Goal: Task Accomplishment & Management: Manage account settings

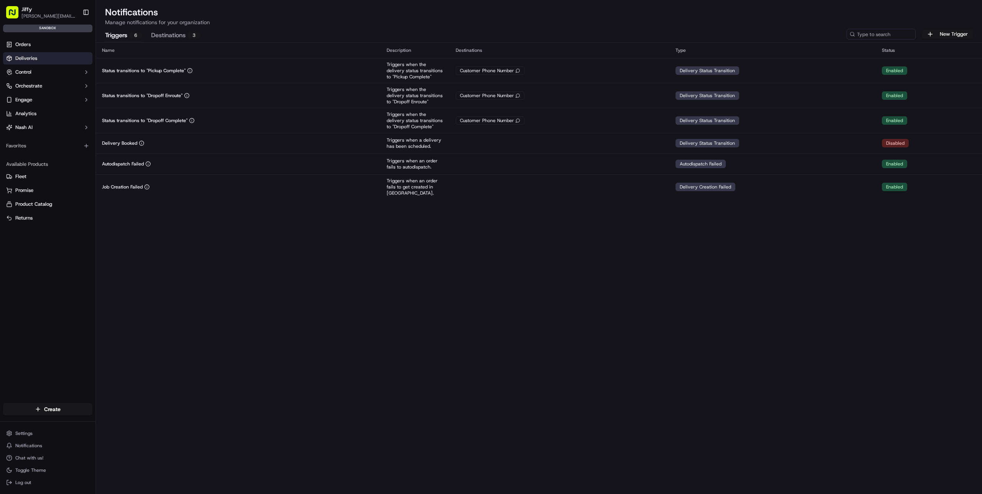
click at [47, 55] on link "Deliveries" at bounding box center [47, 58] width 89 height 12
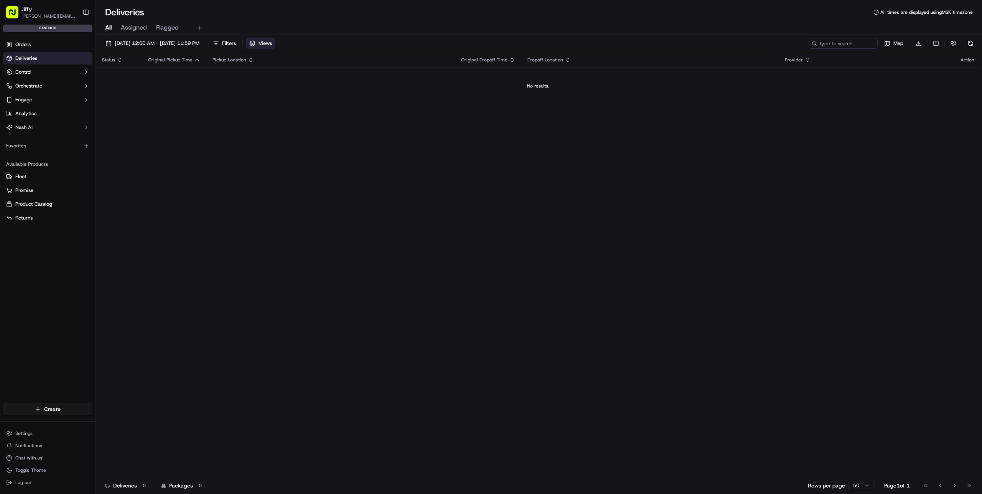
click at [276, 45] on button "Views" at bounding box center [261, 43] width 30 height 11
click at [156, 63] on button "Add New View" at bounding box center [144, 63] width 49 height 11
click at [156, 63] on input at bounding box center [132, 66] width 61 height 11
click at [177, 64] on button "button" at bounding box center [180, 67] width 10 height 10
click at [187, 42] on span "[DATE] 12:00 AM - [DATE] 11:59 PM" at bounding box center [157, 43] width 85 height 7
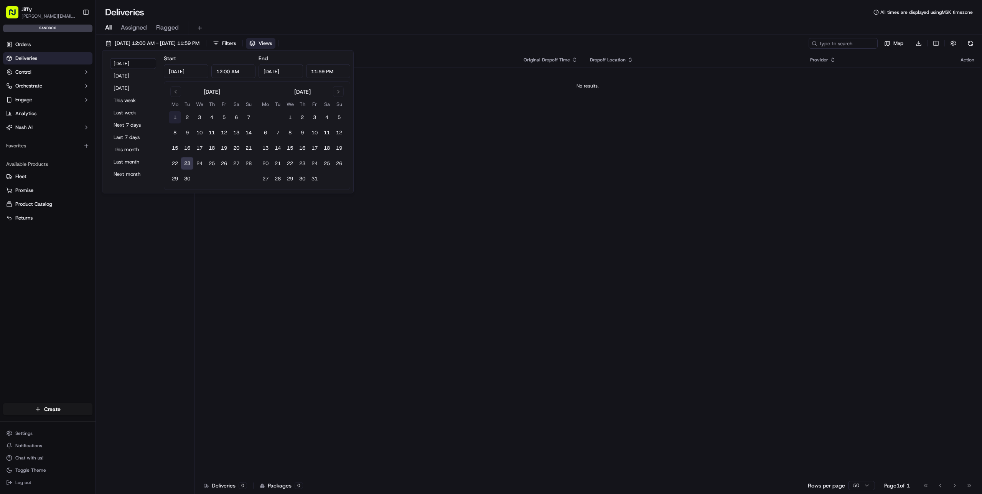
click at [173, 119] on button "1" at bounding box center [175, 117] width 12 height 12
type input "[DATE]"
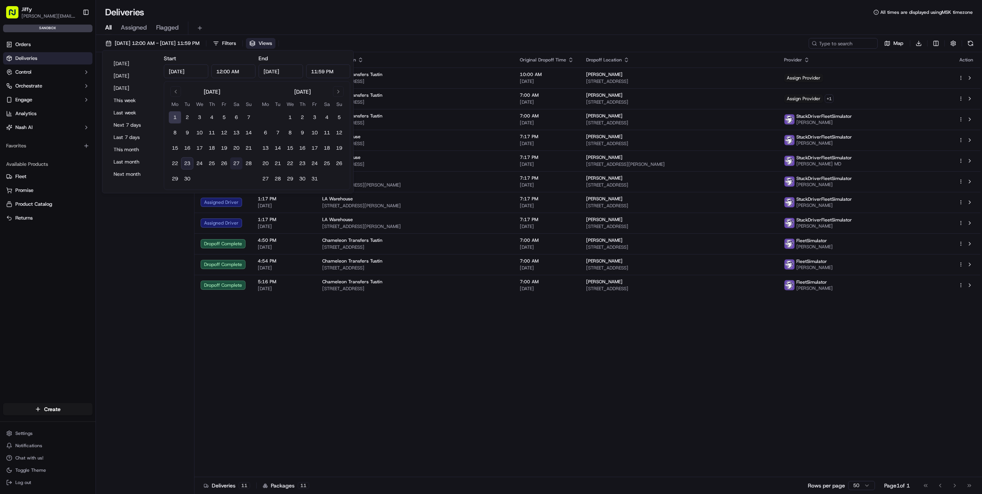
click at [242, 167] on button "27" at bounding box center [236, 163] width 12 height 12
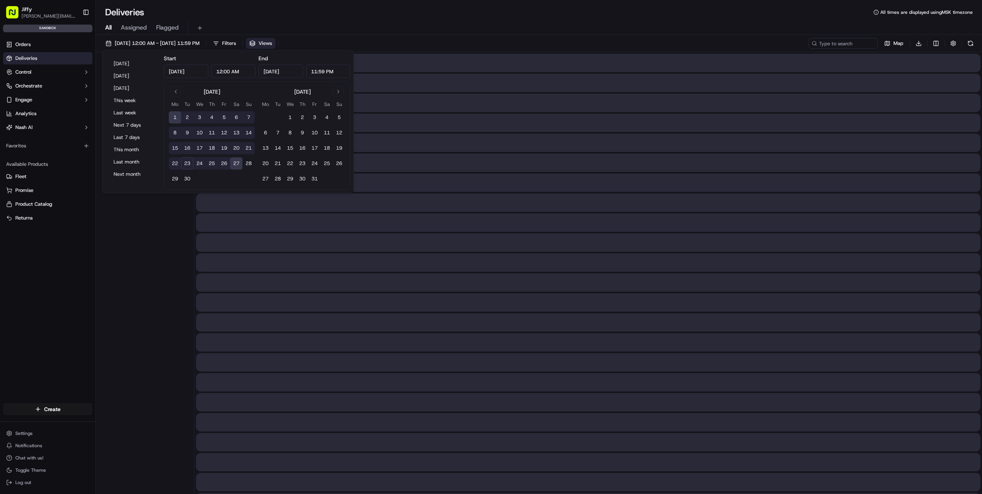
type input "[DATE]"
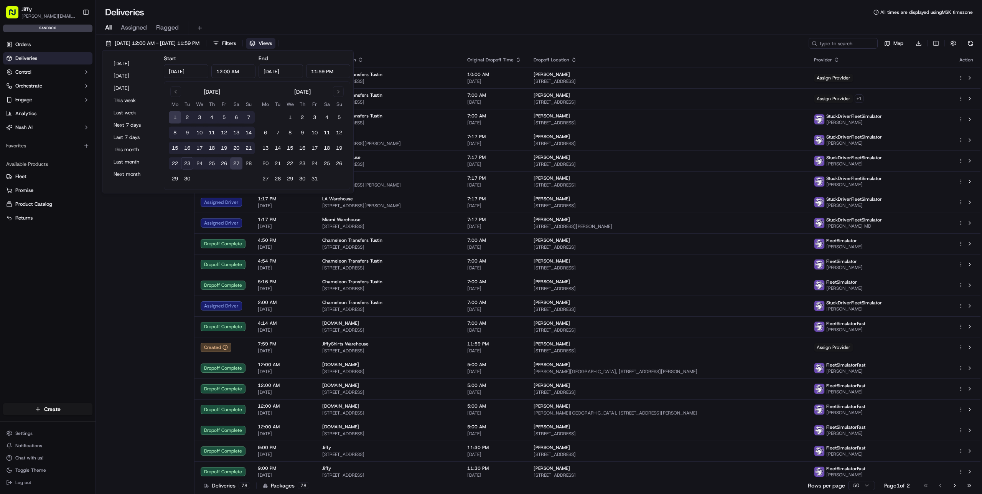
click at [437, 42] on div "[DATE] 12:00 AM - [DATE] 11:59 PM Filters Views Map Download" at bounding box center [539, 45] width 886 height 14
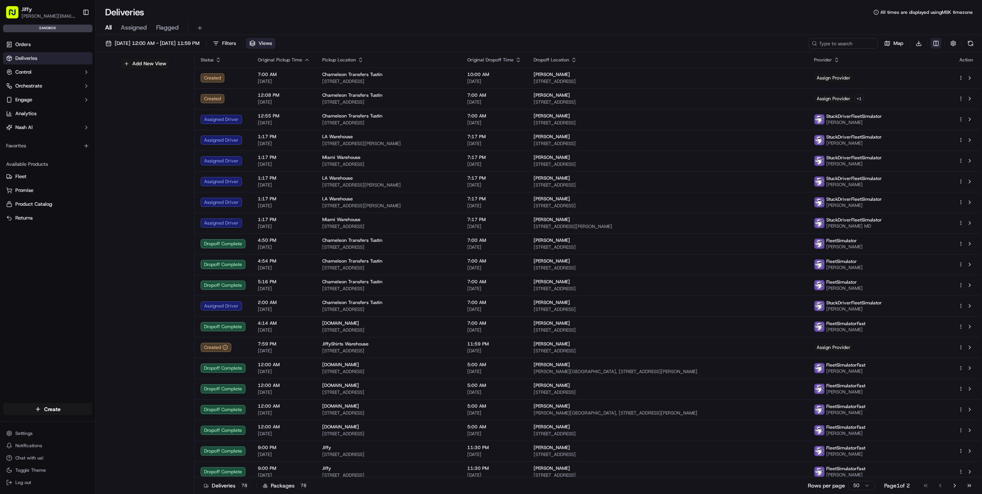
click at [934, 45] on html "[PERSON_NAME] [PERSON_NAME][EMAIL_ADDRESS][DOMAIN_NAME] Toggle Sidebar sandbox …" at bounding box center [491, 247] width 982 height 494
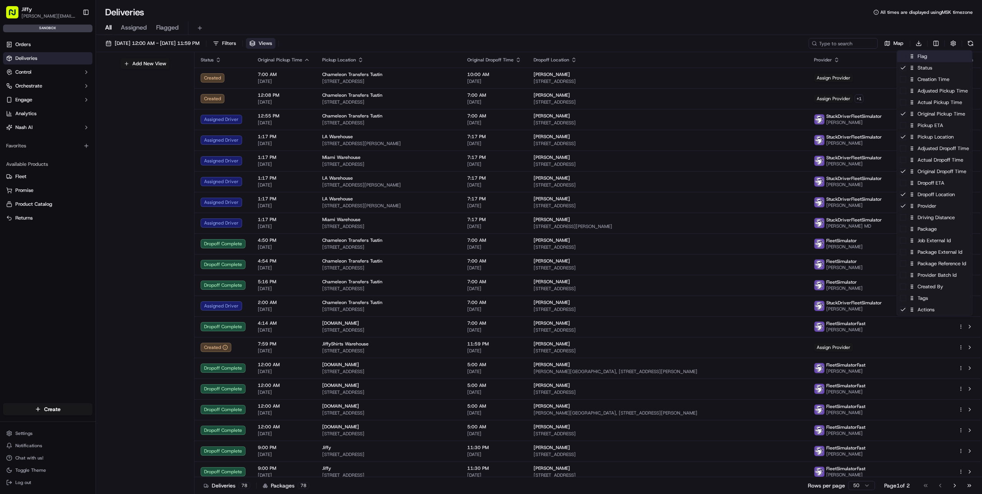
click at [939, 55] on div "Flag" at bounding box center [934, 57] width 75 height 12
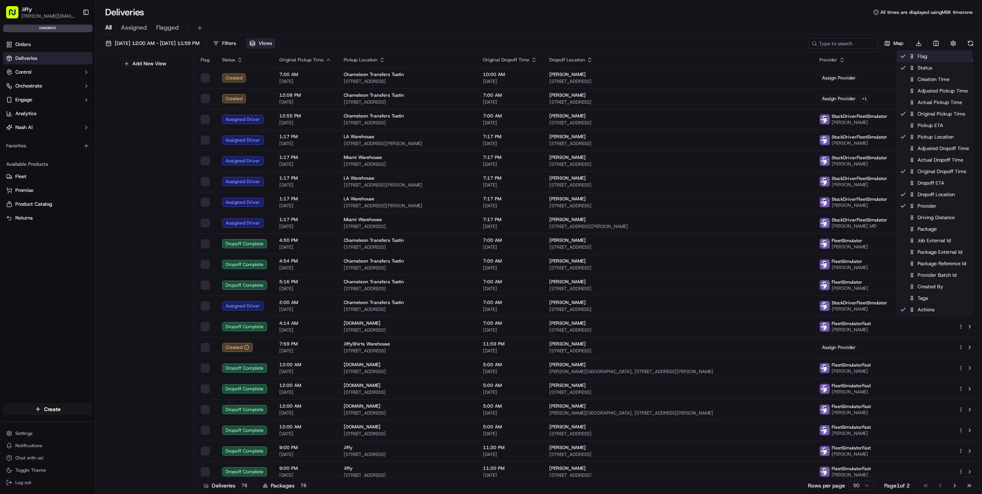
click at [939, 55] on div "Flag" at bounding box center [934, 57] width 75 height 12
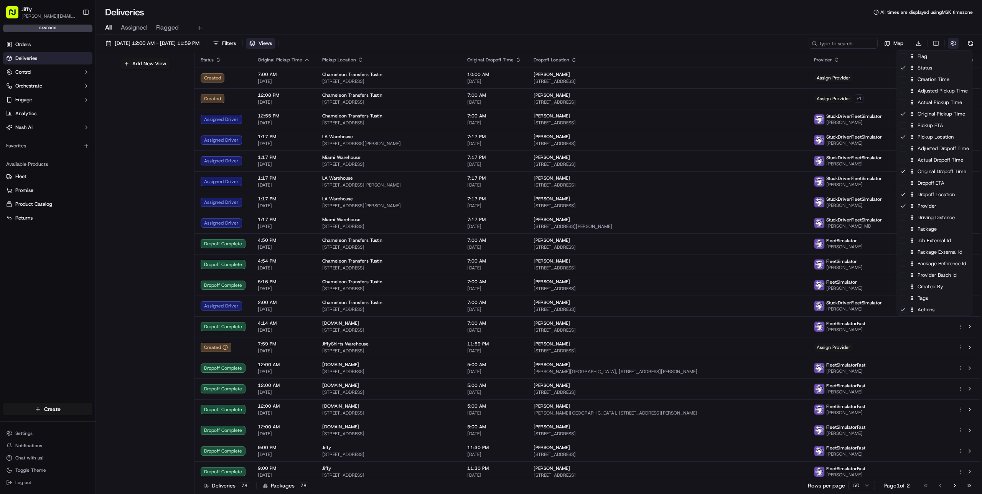
click at [955, 44] on html "[PERSON_NAME] [PERSON_NAME][EMAIL_ADDRESS][DOMAIN_NAME] Toggle Sidebar sandbox …" at bounding box center [491, 247] width 982 height 494
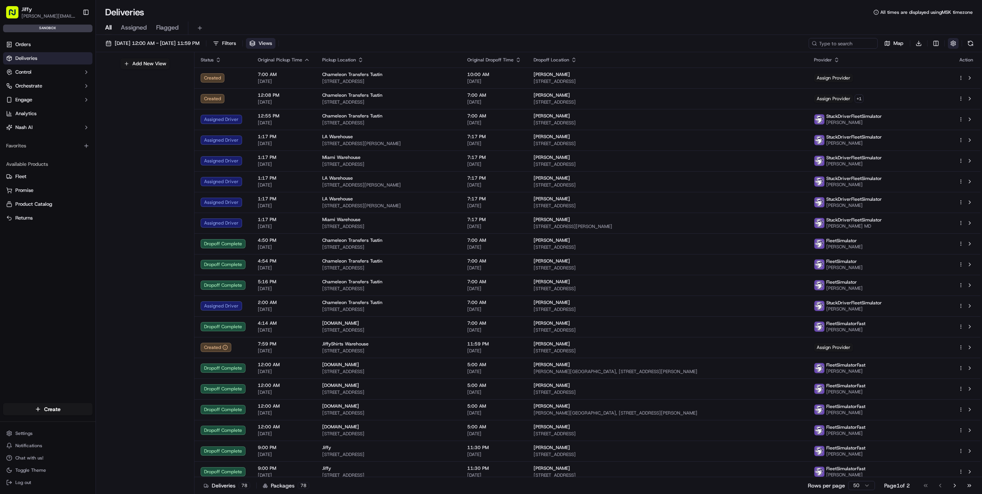
click at [954, 45] on button "button" at bounding box center [953, 43] width 11 height 11
click at [45, 47] on link "Orders" at bounding box center [47, 44] width 89 height 12
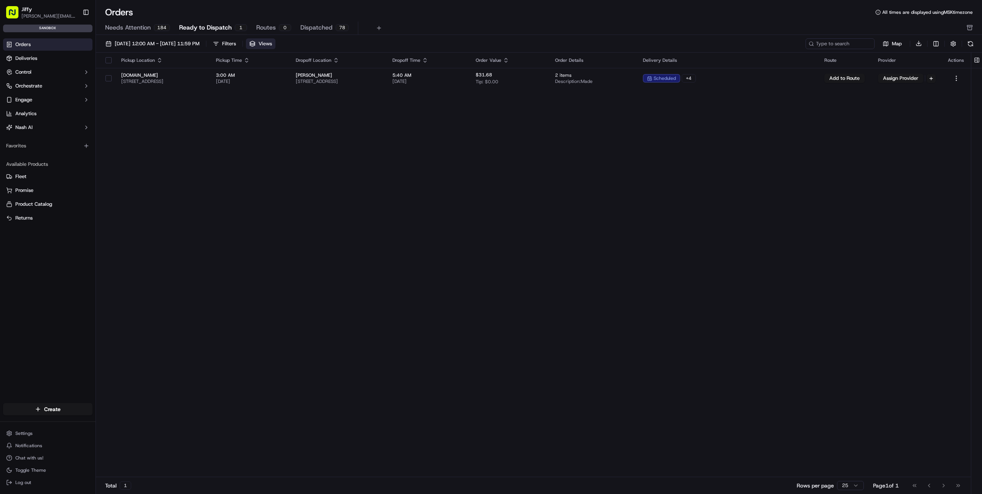
click at [272, 45] on span "Views" at bounding box center [265, 43] width 13 height 7
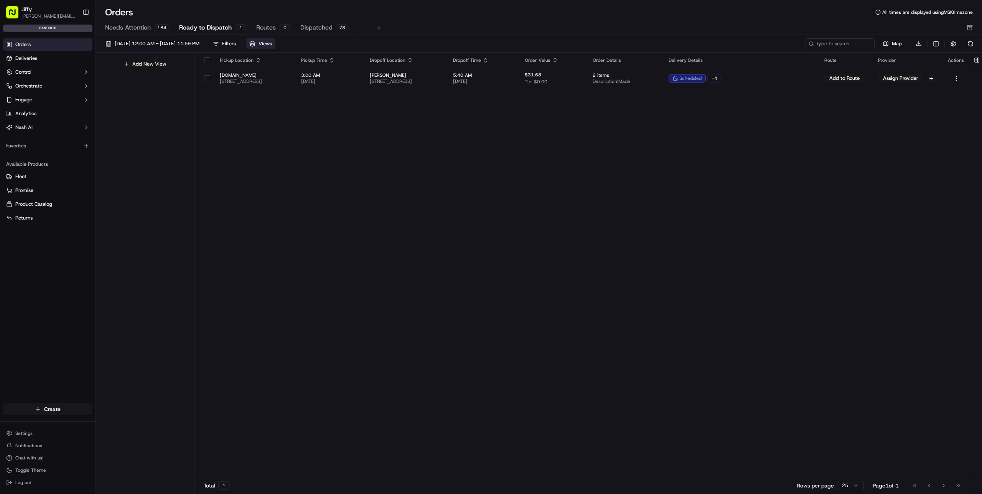
click at [152, 60] on button "Add New View" at bounding box center [144, 64] width 49 height 11
click at [135, 68] on input at bounding box center [132, 66] width 61 height 11
click at [156, 78] on html "[PERSON_NAME] [PERSON_NAME][EMAIL_ADDRESS][DOMAIN_NAME] Toggle Sidebar sandbox …" at bounding box center [491, 247] width 982 height 494
click at [137, 66] on input at bounding box center [132, 66] width 61 height 11
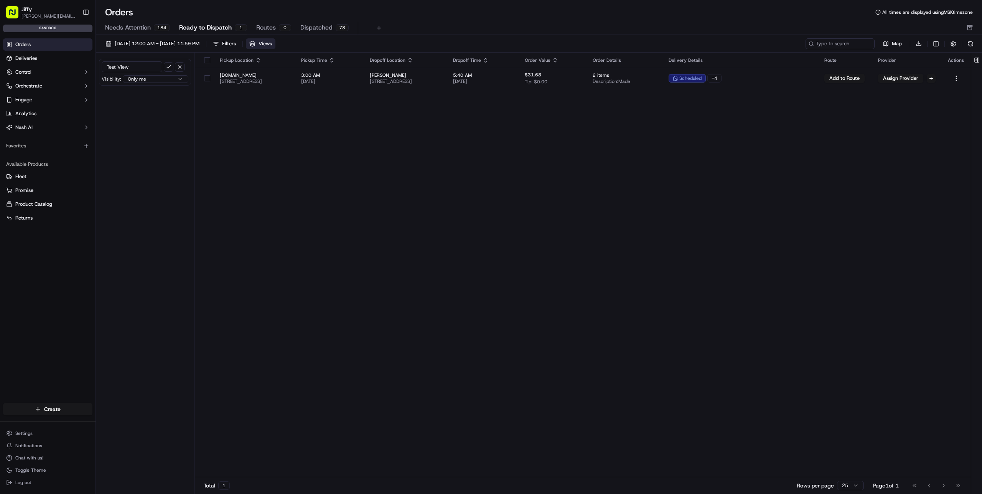
type input "Test View"
click at [164, 62] on button "submit" at bounding box center [169, 67] width 10 height 10
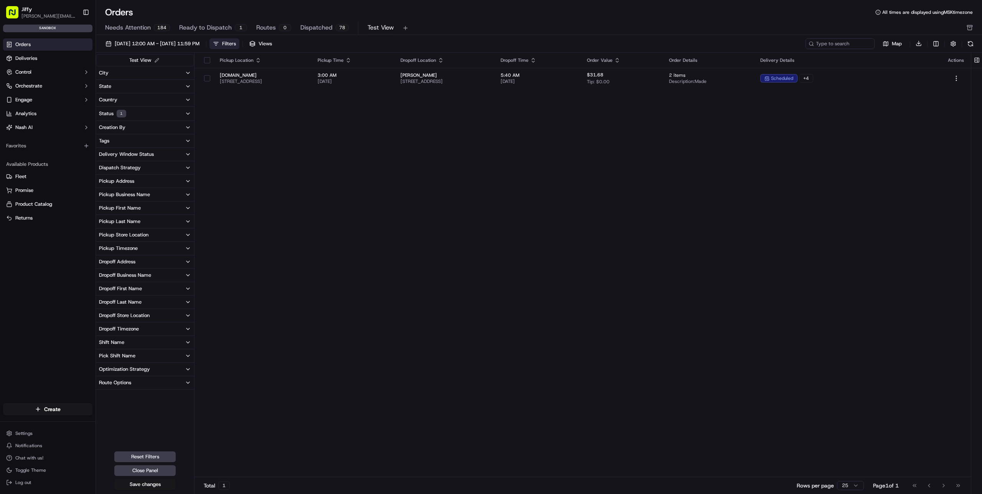
click at [180, 73] on button "City" at bounding box center [145, 72] width 98 height 13
click at [102, 107] on button "[GEOGRAPHIC_DATA]" at bounding box center [102, 108] width 6 height 6
click at [334, 202] on div "Pickup Location Pickup Time Dropoff Location Dropoff Time Order Value Order Det…" at bounding box center [583, 265] width 777 height 425
click at [145, 483] on button "Save changes" at bounding box center [144, 484] width 61 height 11
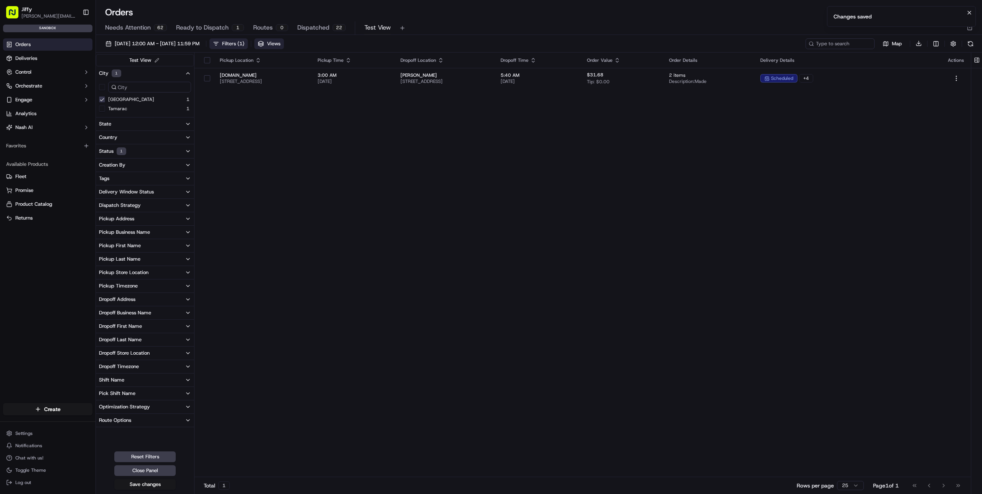
click at [280, 43] on span "Views" at bounding box center [273, 43] width 13 height 7
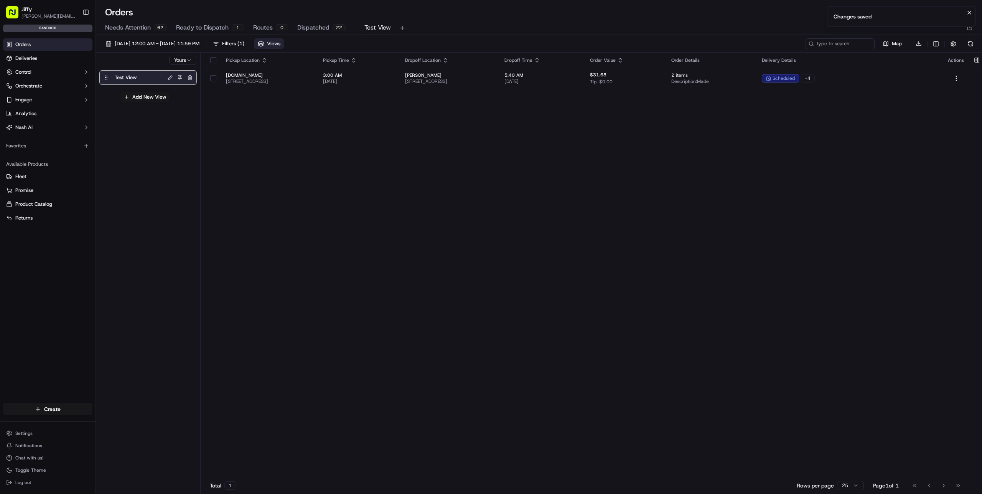
click at [280, 43] on span "Views" at bounding box center [273, 43] width 13 height 7
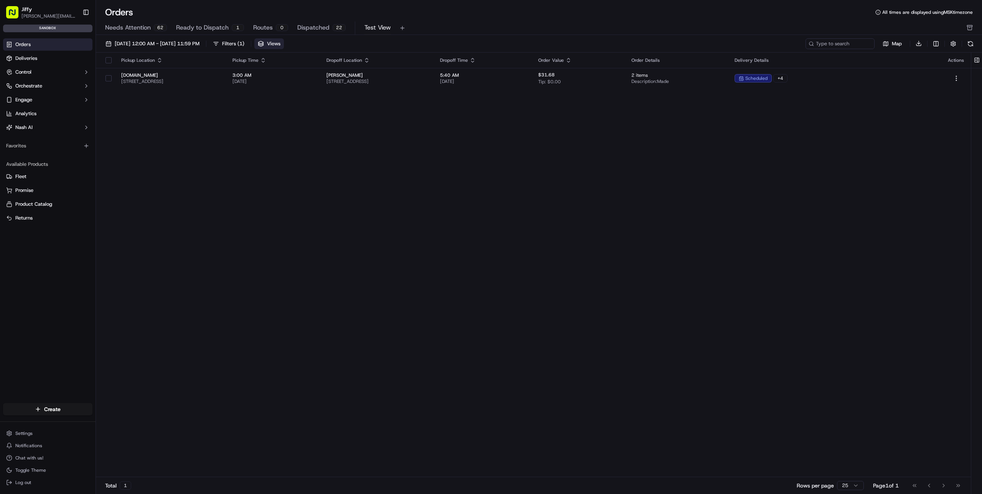
click at [280, 43] on span "Views" at bounding box center [273, 43] width 13 height 7
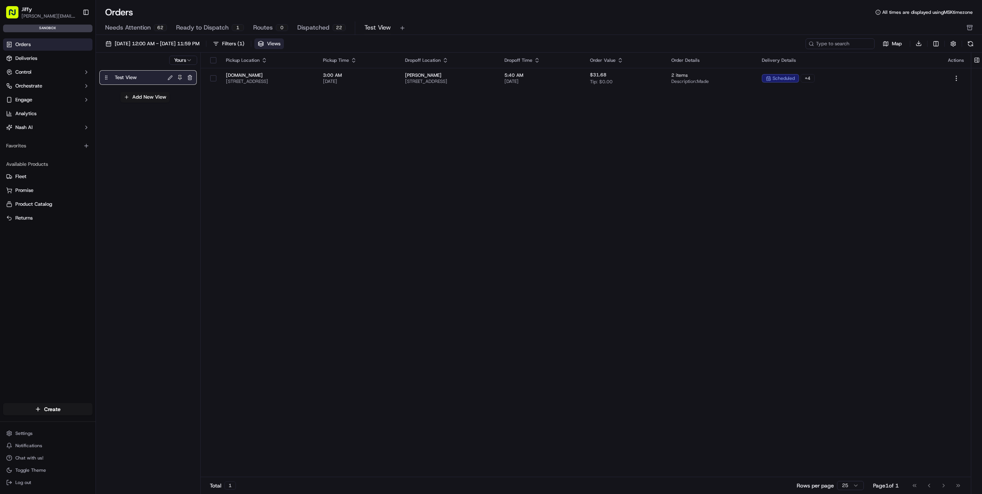
click at [142, 189] on div "Yours Test View Add New View" at bounding box center [148, 275] width 105 height 444
click at [140, 77] on div "Test View" at bounding box center [138, 77] width 50 height 11
click at [280, 42] on span "Views" at bounding box center [273, 43] width 13 height 7
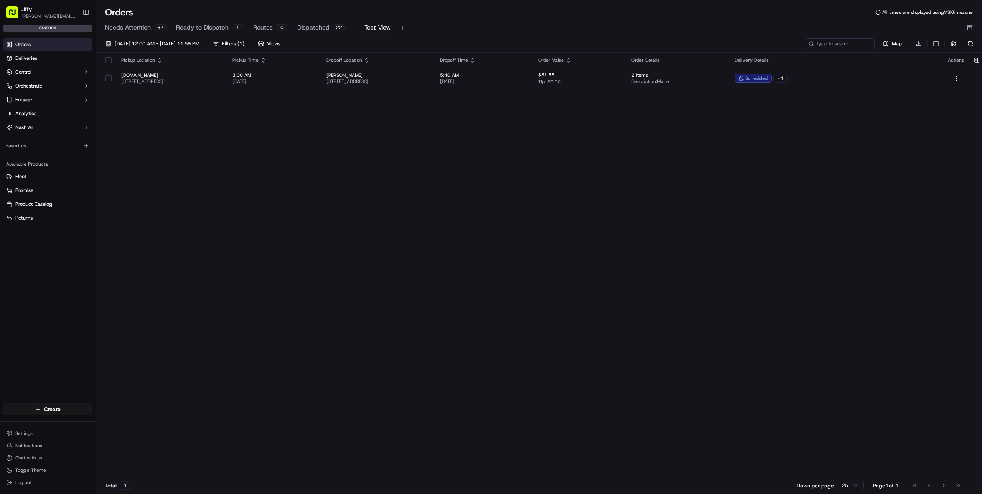
click at [320, 44] on div "[DATE] 12:00 AM - [DATE] 11:59 PM Filters ( 1 ) Views" at bounding box center [453, 43] width 702 height 11
click at [314, 43] on div "[DATE] 12:00 AM - [DATE] 11:59 PM Filters ( 1 ) Views" at bounding box center [453, 43] width 702 height 11
click at [280, 43] on span "Views" at bounding box center [273, 43] width 13 height 7
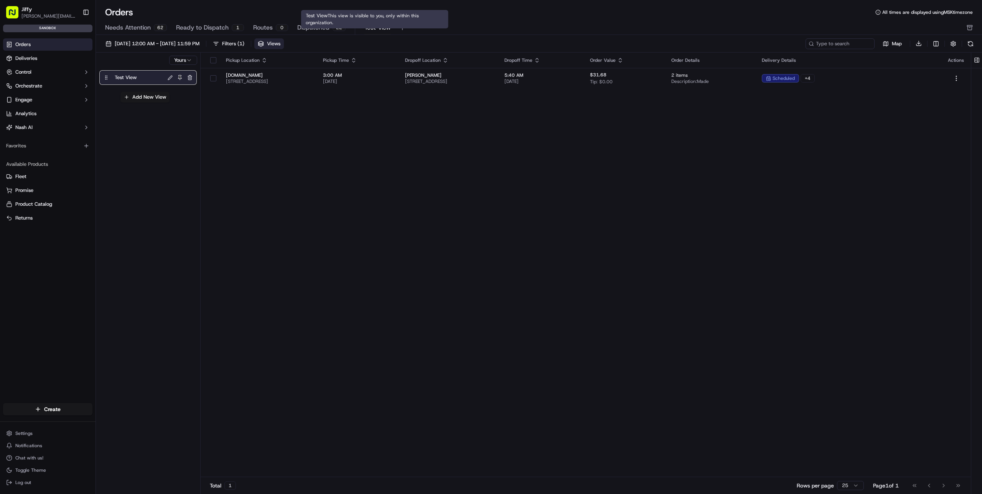
click at [376, 29] on span "Test View" at bounding box center [378, 27] width 26 height 9
click at [373, 29] on span "Test View" at bounding box center [378, 27] width 26 height 9
click at [378, 26] on span "Test View" at bounding box center [378, 27] width 26 height 9
click at [280, 43] on span "Views" at bounding box center [273, 43] width 13 height 7
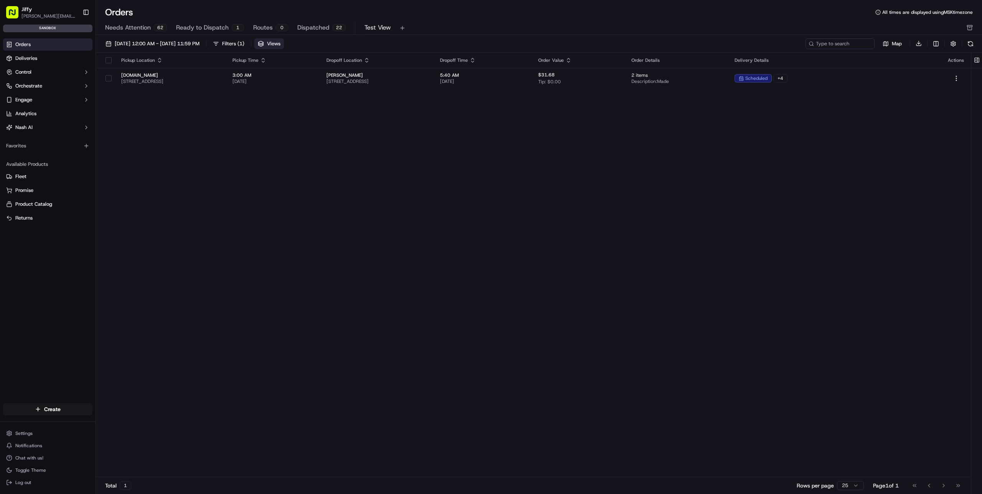
click at [280, 43] on span "Views" at bounding box center [273, 43] width 13 height 7
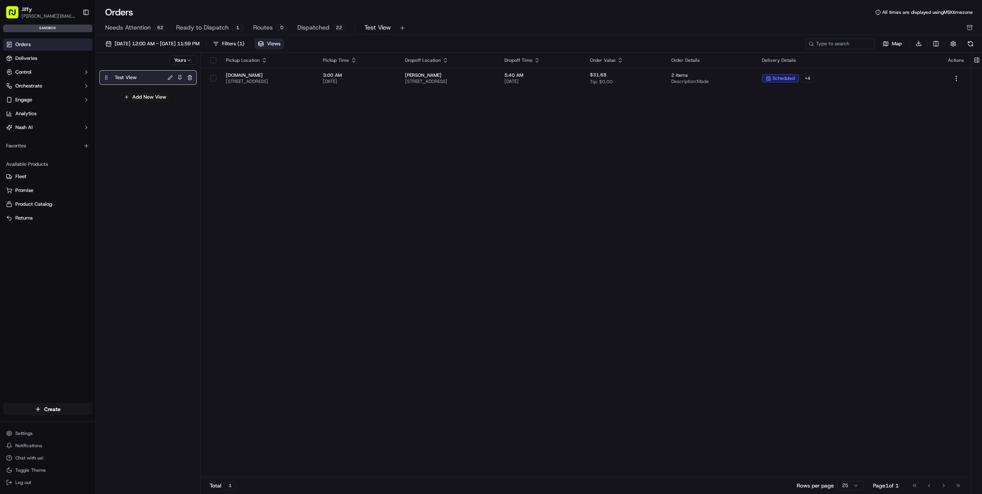
click at [280, 43] on span "Views" at bounding box center [273, 43] width 13 height 7
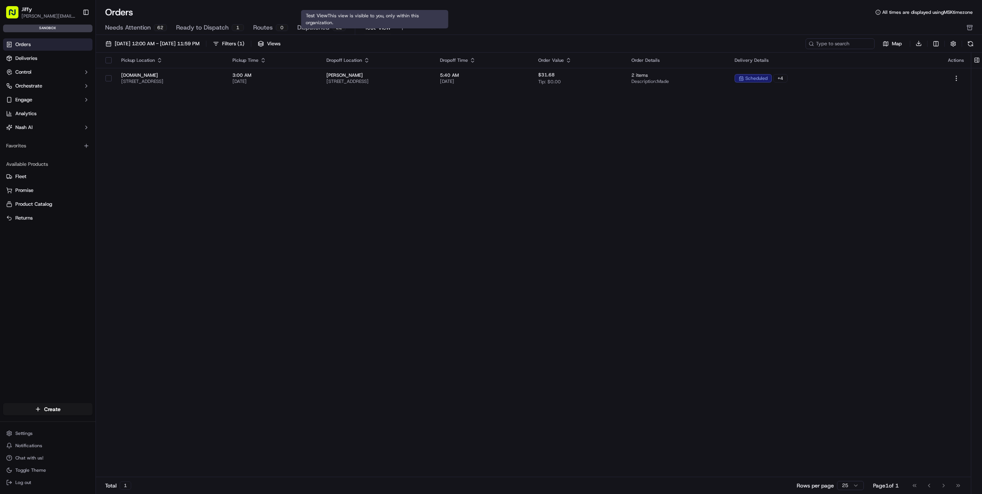
click at [373, 28] on span "Test View" at bounding box center [378, 27] width 26 height 9
click at [284, 45] on button "Views" at bounding box center [269, 43] width 30 height 11
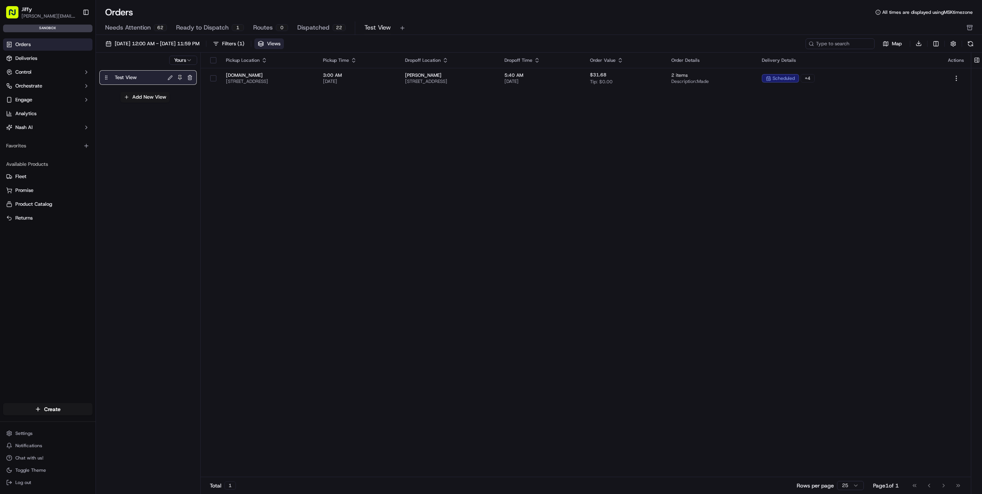
click at [191, 79] on button "button" at bounding box center [189, 77] width 9 height 9
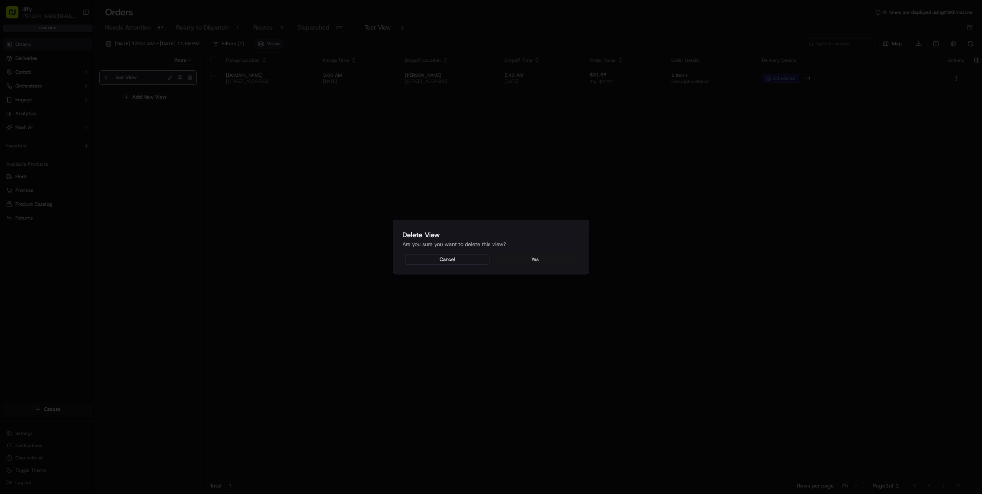
click at [520, 257] on button "Yes" at bounding box center [535, 259] width 84 height 11
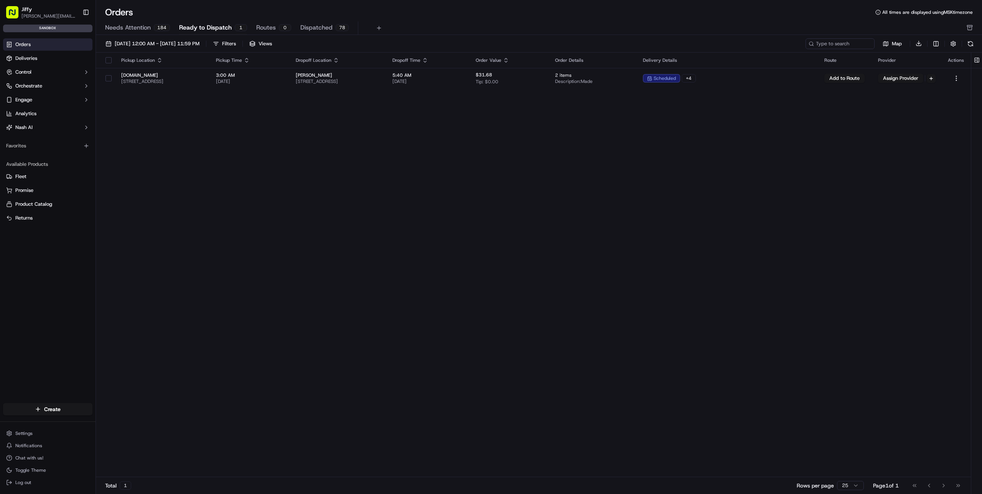
click at [40, 47] on link "Orders" at bounding box center [47, 44] width 89 height 12
click at [38, 56] on link "Deliveries" at bounding box center [47, 58] width 89 height 12
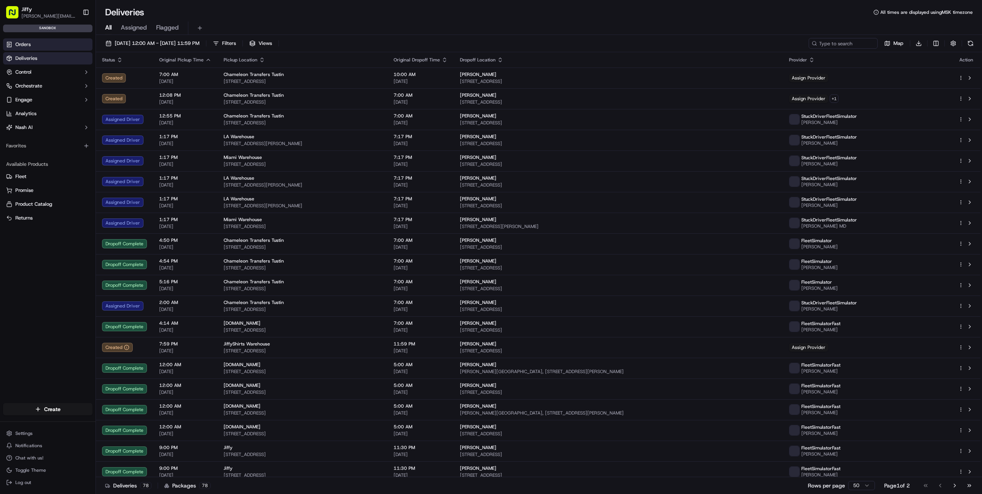
click at [38, 45] on link "Orders" at bounding box center [47, 44] width 89 height 12
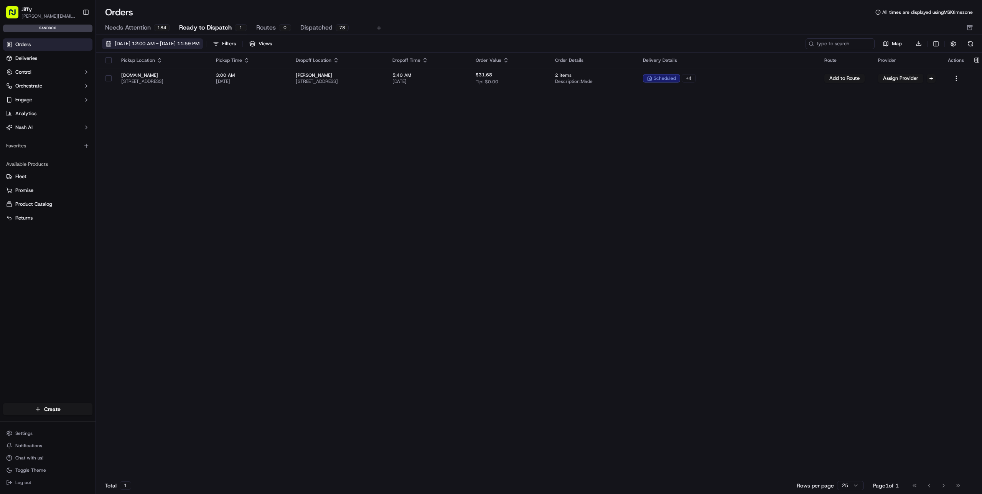
click at [192, 41] on span "[DATE] 12:00 AM - [DATE] 11:59 PM" at bounding box center [157, 43] width 85 height 7
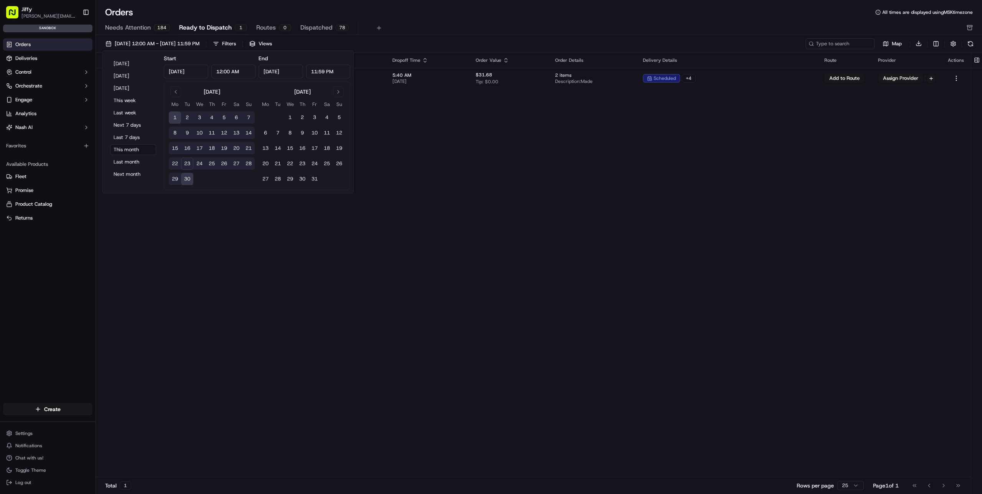
click at [481, 197] on div "Pickup Location Pickup Time Dropoff Location Dropoff Time Order Value Order Det…" at bounding box center [533, 265] width 875 height 425
